Goal: Contribute content

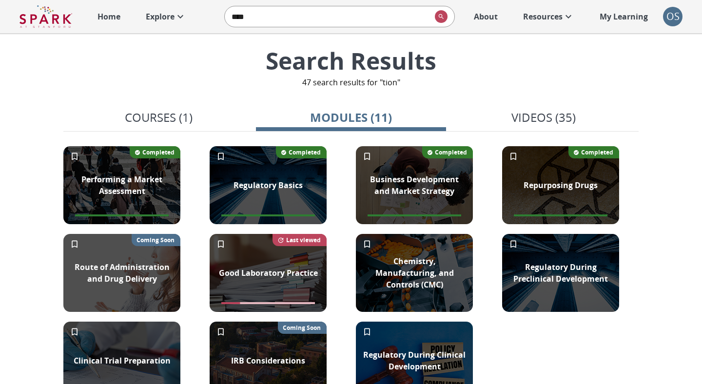
click at [675, 17] on div "OS" at bounding box center [673, 17] width 20 height 20
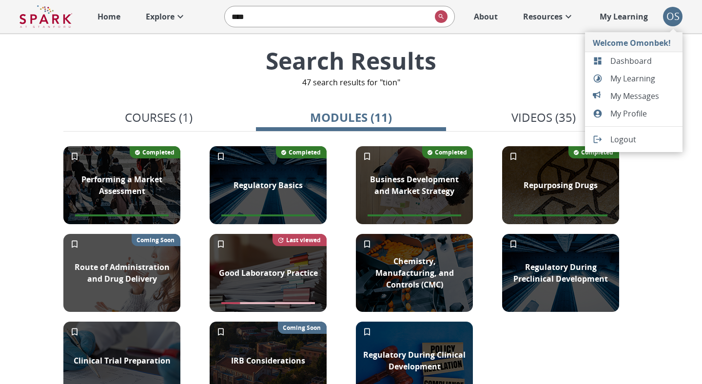
click at [632, 61] on span "Dashboard" at bounding box center [643, 61] width 64 height 12
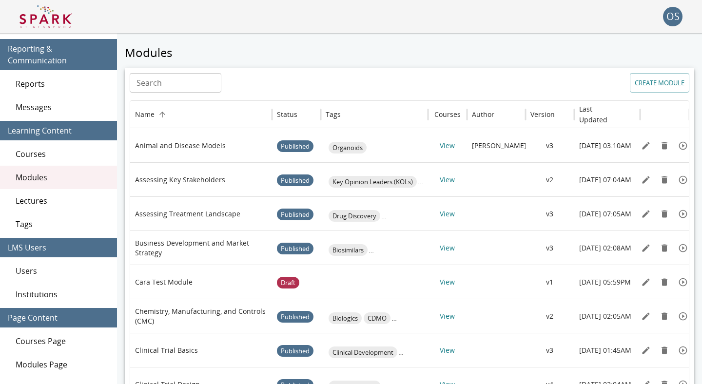
click at [59, 191] on div "Lectures" at bounding box center [58, 200] width 117 height 23
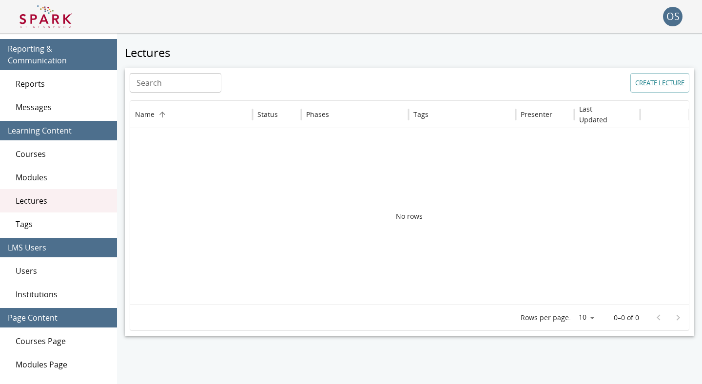
click at [659, 85] on button "CREATE LECTURE" at bounding box center [660, 83] width 59 height 20
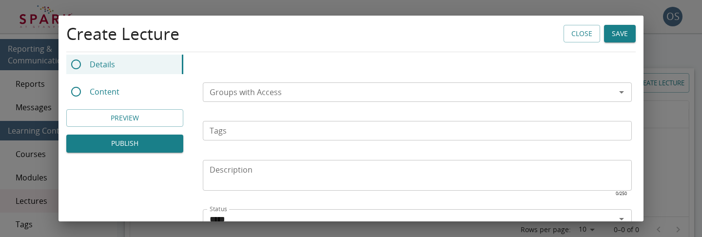
scroll to position [429, 0]
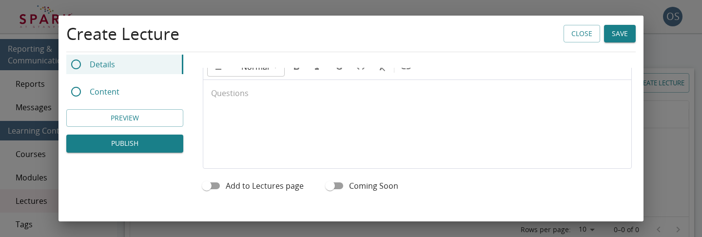
click at [238, 133] on div at bounding box center [417, 119] width 428 height 78
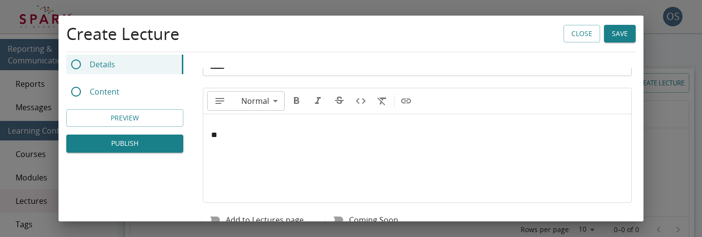
scroll to position [393, 0]
click at [406, 106] on icon "Insert link" at bounding box center [406, 103] width 12 height 12
